Goal: Transaction & Acquisition: Purchase product/service

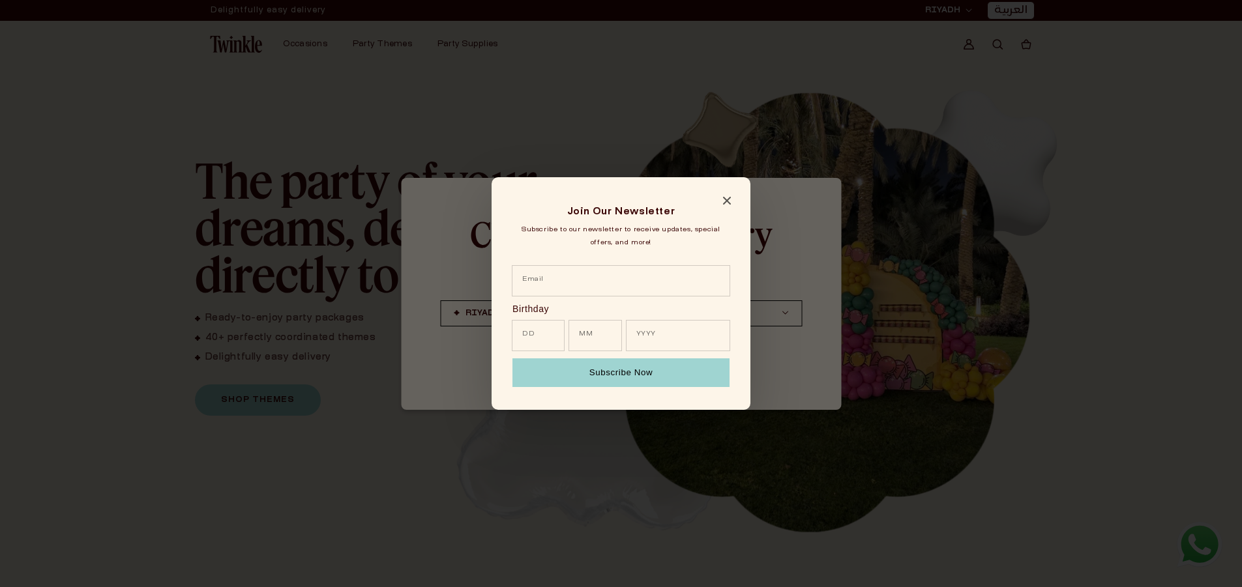
click at [724, 204] on icon "Close modal" at bounding box center [727, 201] width 8 height 8
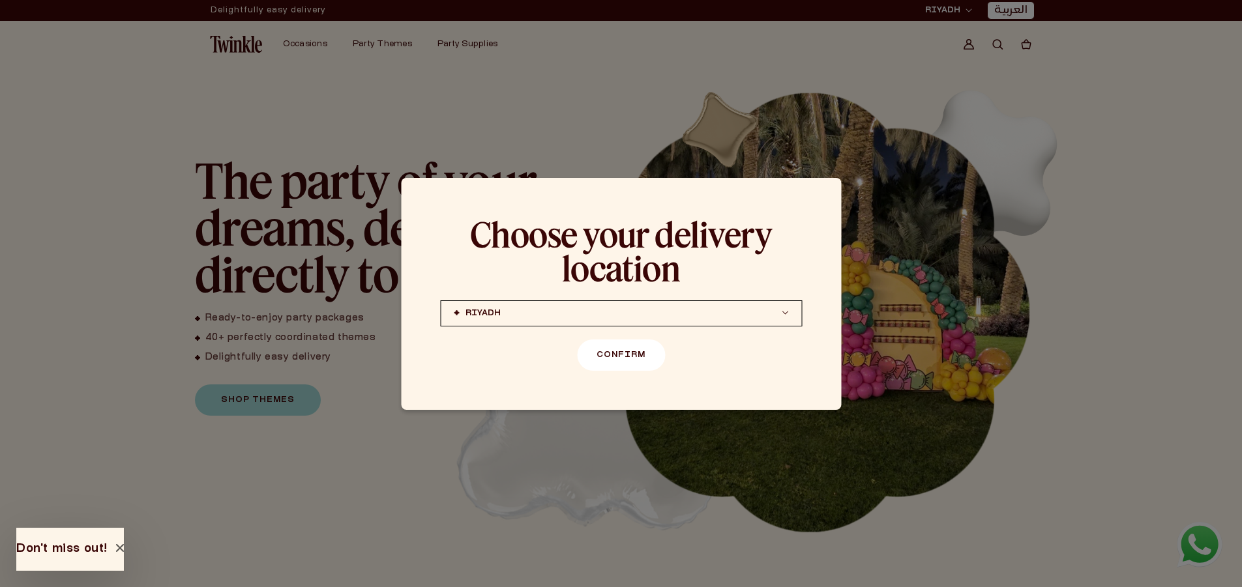
click at [630, 355] on button "Confirm" at bounding box center [621, 355] width 88 height 31
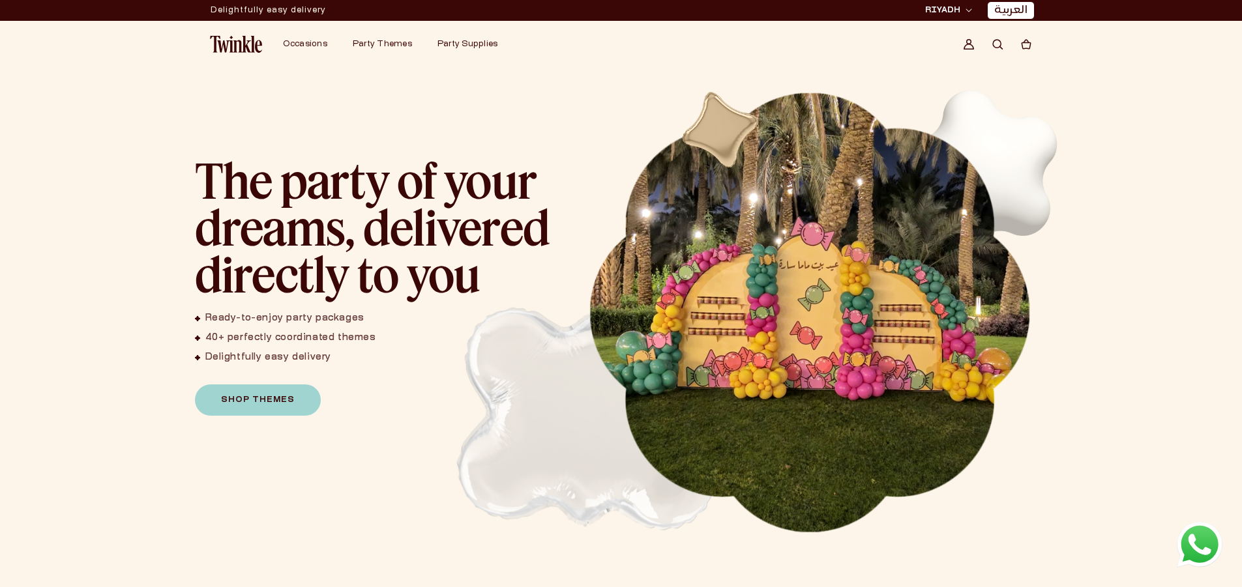
click at [1188, 543] on image at bounding box center [1199, 545] width 25 height 24
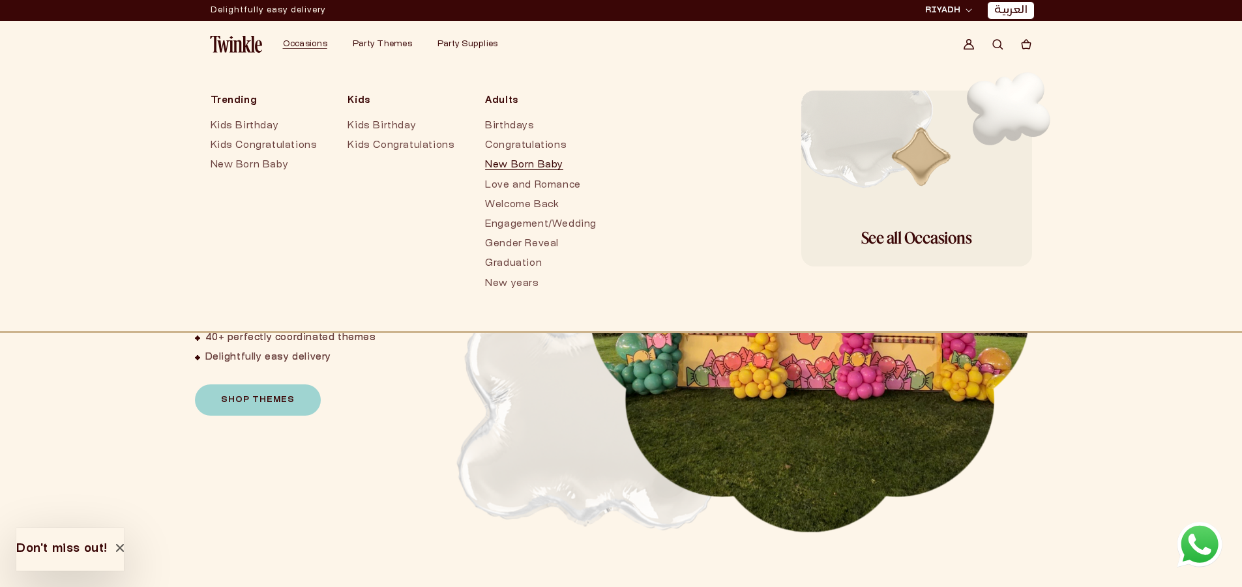
click at [561, 175] on link "New Born Baby" at bounding box center [540, 166] width 111 height 20
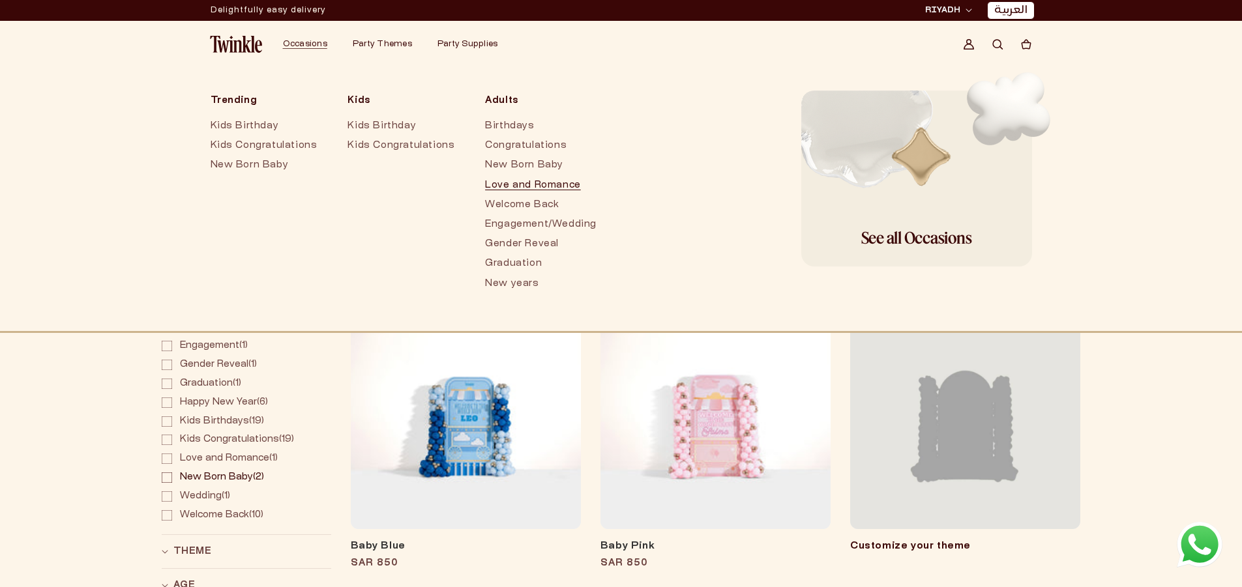
click at [495, 183] on link "Love and Romance" at bounding box center [540, 186] width 111 height 20
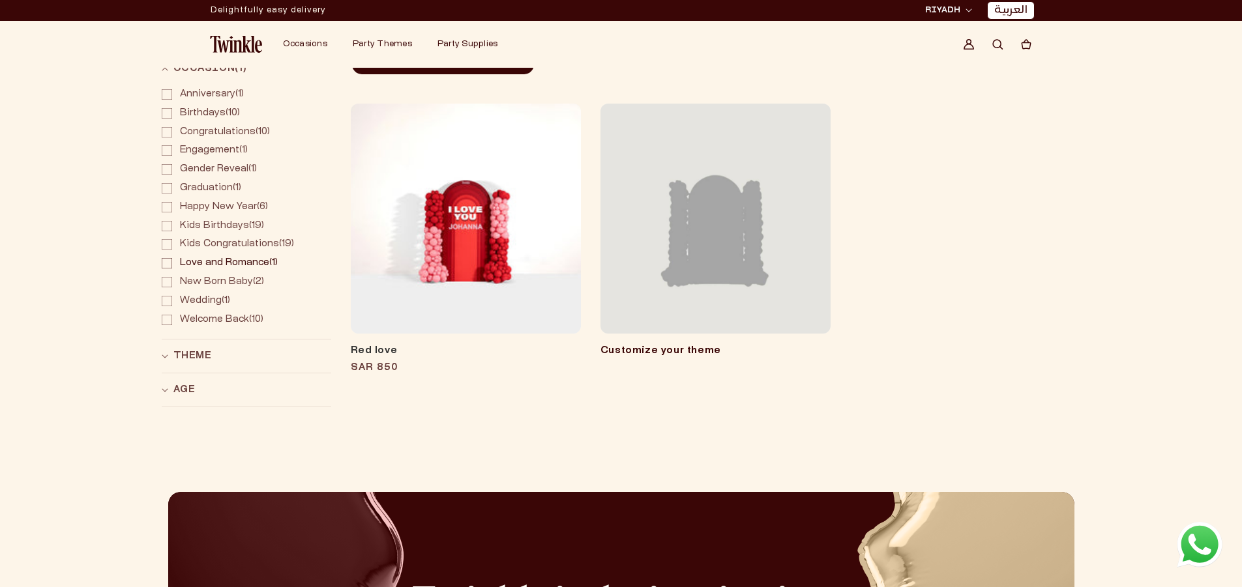
scroll to position [130, 0]
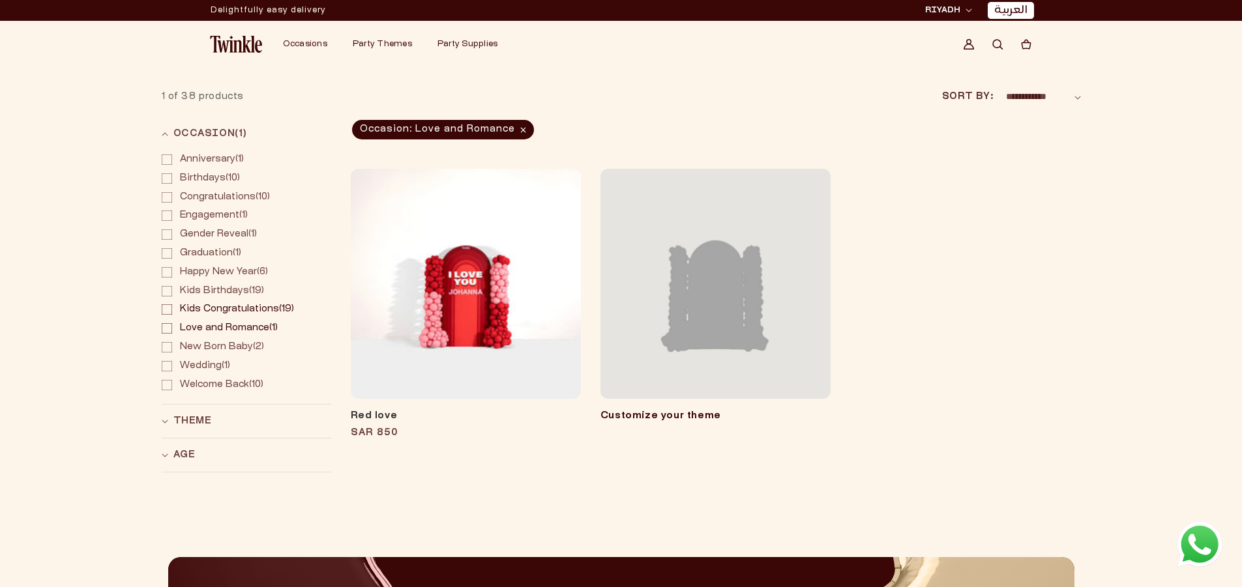
click at [246, 311] on span "Kids Congratulations" at bounding box center [229, 309] width 99 height 8
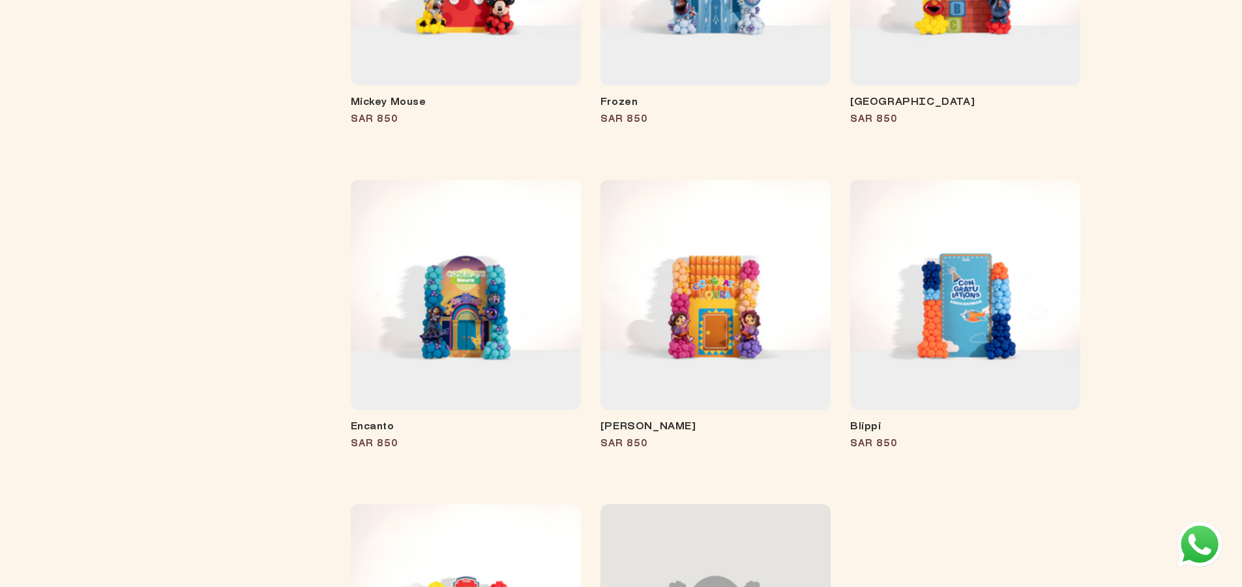
scroll to position [1826, 0]
